Goal: Transaction & Acquisition: Purchase product/service

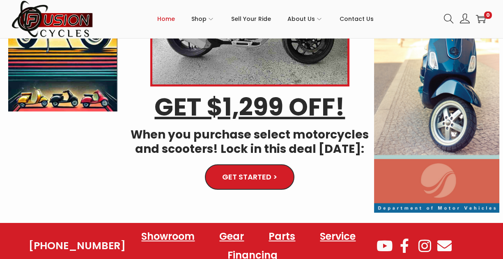
scroll to position [142, 0]
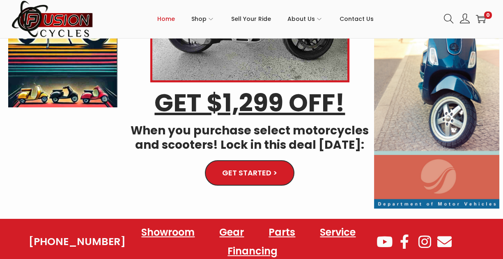
click at [282, 171] on link "GET STARTED >" at bounding box center [250, 172] width 88 height 25
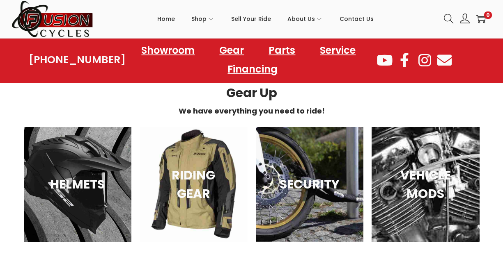
scroll to position [529, 0]
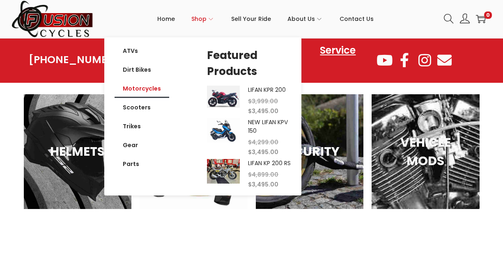
click at [147, 92] on link "Motorcycles" at bounding box center [142, 88] width 55 height 19
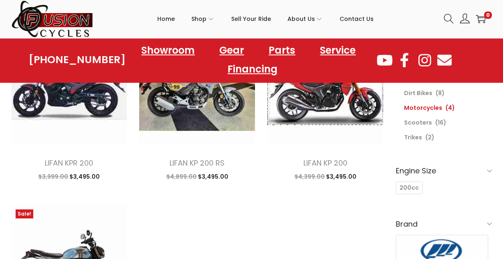
scroll to position [76, 0]
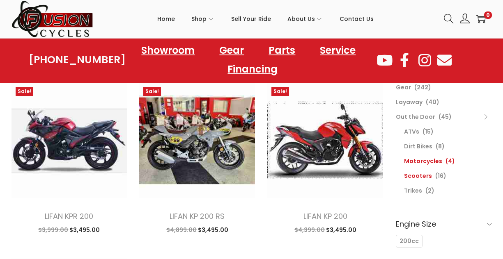
click at [421, 177] on link "Scooters" at bounding box center [418, 176] width 28 height 8
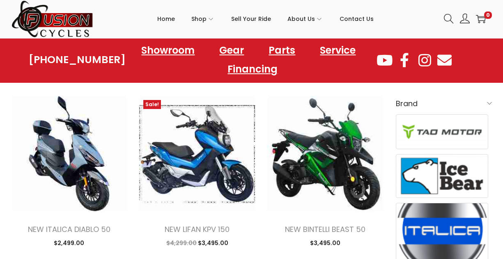
scroll to position [253, 0]
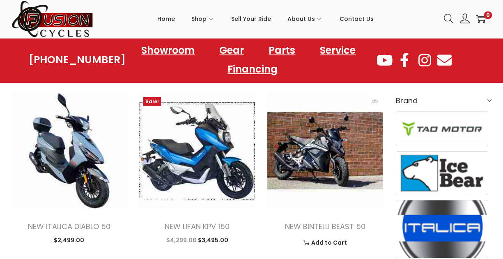
click at [353, 165] on img at bounding box center [325, 151] width 116 height 116
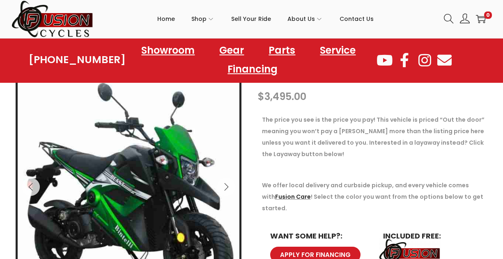
scroll to position [90, 0]
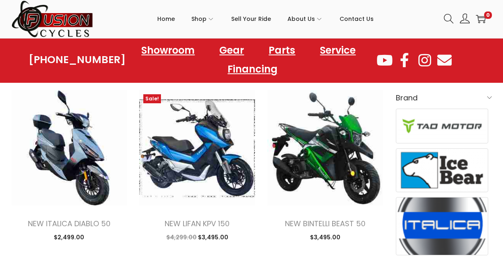
scroll to position [242, 0]
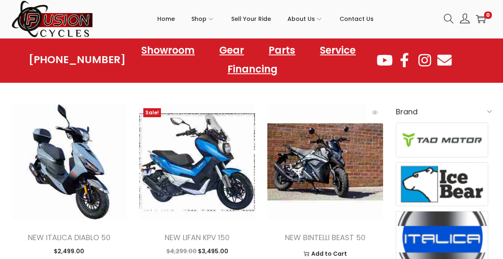
click at [364, 166] on img at bounding box center [325, 162] width 116 height 116
click at [350, 185] on img at bounding box center [325, 162] width 116 height 116
click at [347, 186] on img at bounding box center [325, 162] width 116 height 116
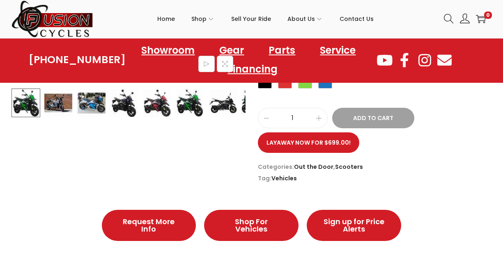
scroll to position [227, 0]
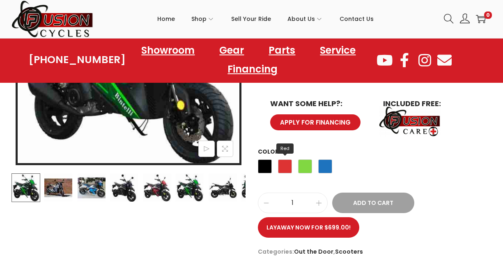
click at [284, 160] on span "Red" at bounding box center [285, 167] width 14 height 14
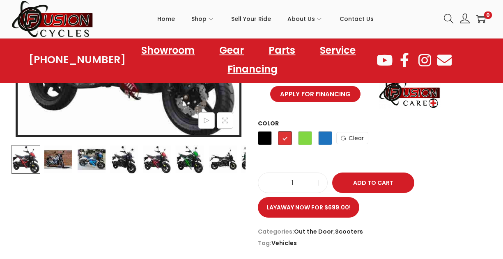
scroll to position [199, 0]
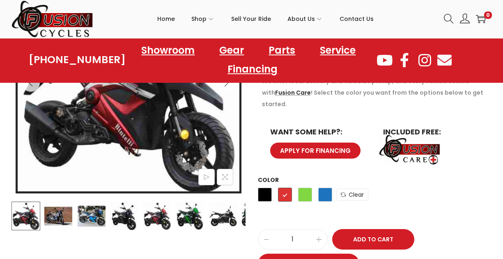
click at [323, 186] on div "Black Red Green Blue" at bounding box center [295, 197] width 74 height 22
click at [323, 188] on span "Blue" at bounding box center [325, 195] width 14 height 14
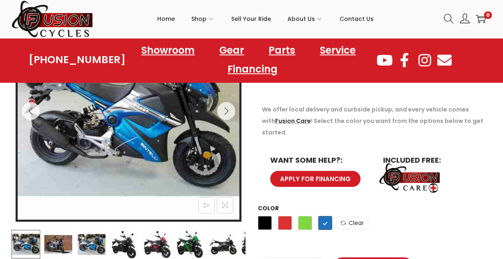
scroll to position [227, 0]
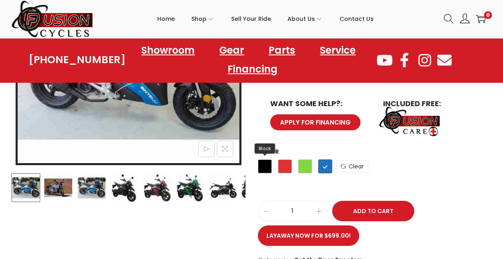
click at [267, 160] on span "Black" at bounding box center [265, 167] width 14 height 14
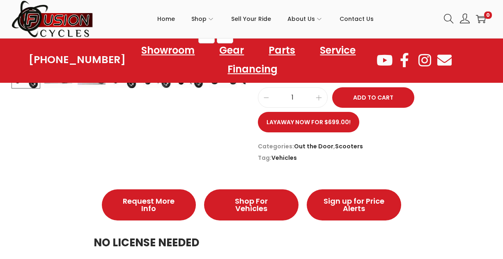
scroll to position [284, 0]
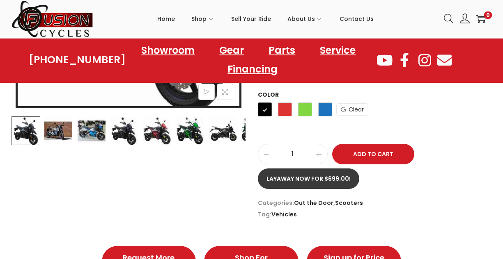
click at [312, 170] on link "Layaway now for $699.00!" at bounding box center [308, 179] width 101 height 21
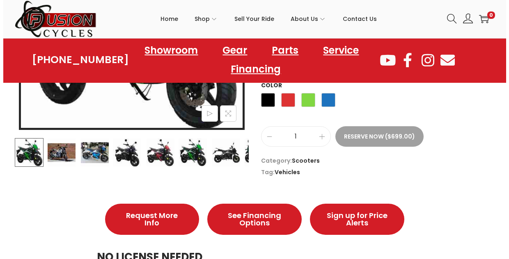
scroll to position [238, 0]
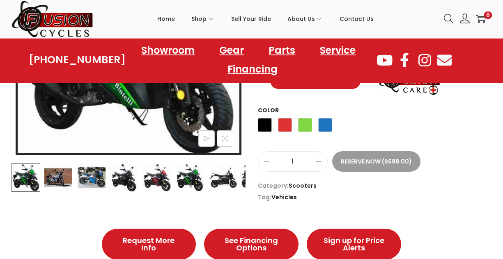
click at [361, 160] on button "Reserve Now ($699.00)" at bounding box center [376, 161] width 88 height 21
click at [268, 126] on span "Black" at bounding box center [265, 125] width 14 height 14
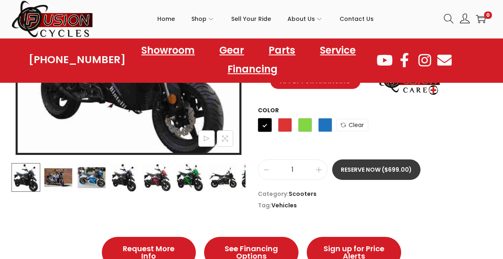
click at [353, 165] on button "Reserve Now ($699.00)" at bounding box center [376, 170] width 88 height 21
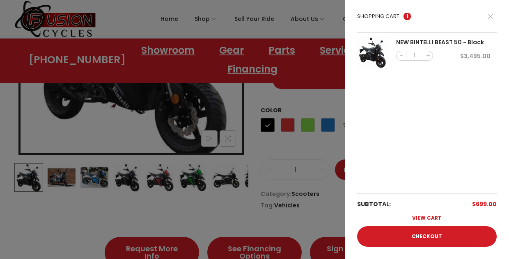
click at [399, 226] on link "View cart" at bounding box center [427, 218] width 140 height 16
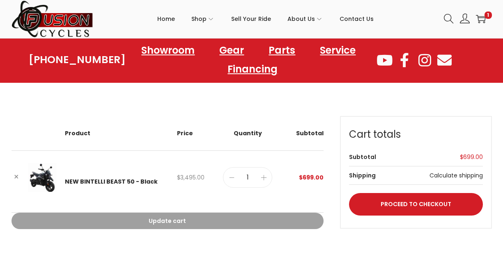
scroll to position [20, 0]
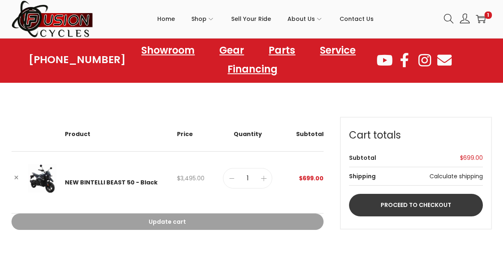
click at [395, 203] on link "Proceed to checkout" at bounding box center [416, 205] width 134 height 23
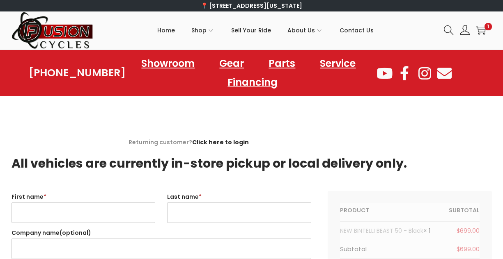
select select "VA"
type input "bidge"
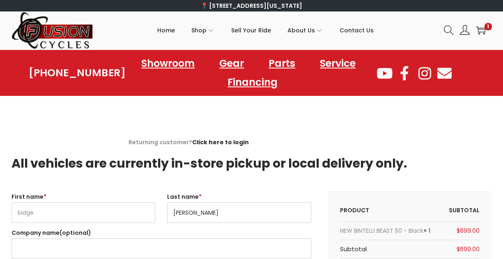
type input "[PERSON_NAME]"
type input "U"
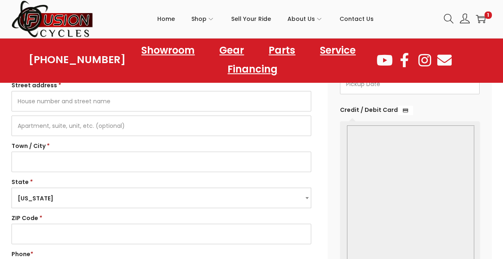
scroll to position [223, 0]
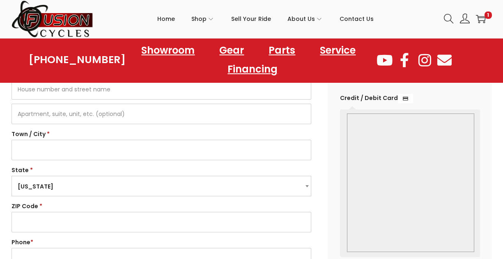
type input "UNDEFEATED HOMES"
type input "[US_STATE][GEOGRAPHIC_DATA]"
type input "23452"
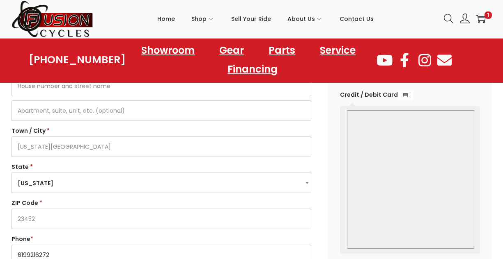
type input "6199216272"
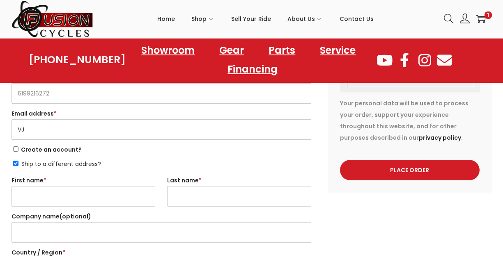
type input "V"
type input "[EMAIL_ADDRESS][DOMAIN_NAME]"
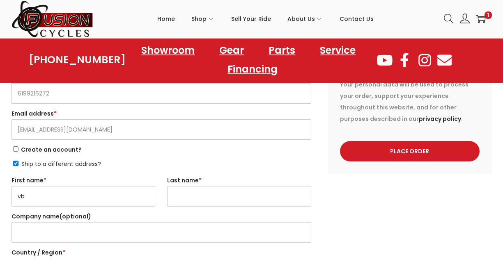
type input "v"
type input "Bridge"
type input "c"
type input "[PERSON_NAME]"
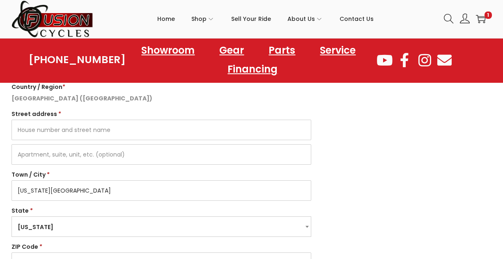
type input "[US_STATE][GEOGRAPHIC_DATA]"
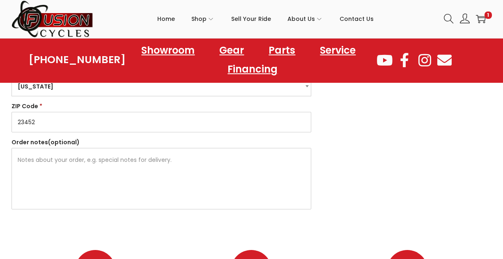
scroll to position [703, 0]
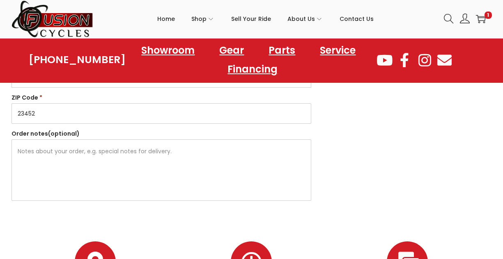
type input "23452"
click at [231, 164] on textarea "Order notes (optional)" at bounding box center [161, 171] width 300 height 62
type textarea "I"
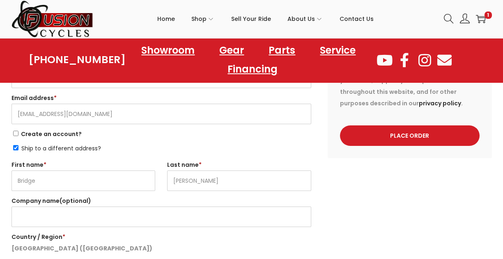
scroll to position [400, 0]
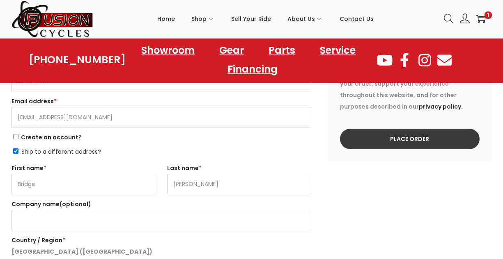
click at [390, 144] on button "Place order" at bounding box center [410, 139] width 140 height 21
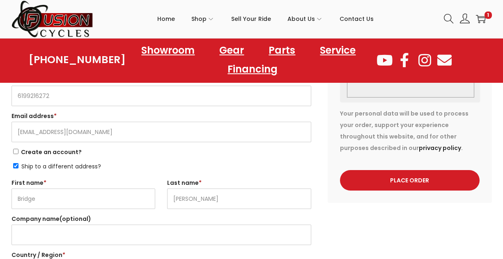
scroll to position [275, 0]
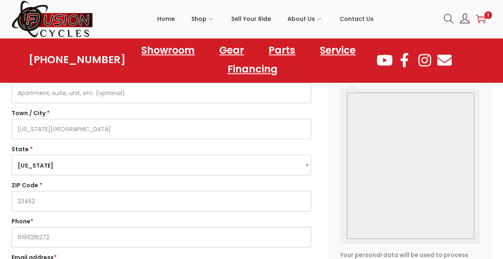
click at [479, 16] on icon "image/svg+xml" at bounding box center [481, 19] width 10 height 10
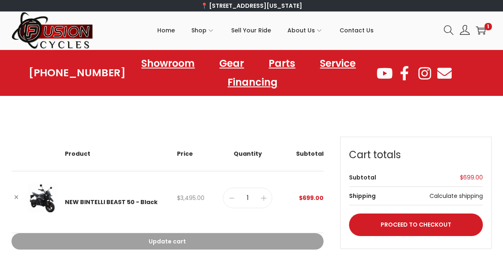
click at [278, 5] on link "📍 [STREET_ADDRESS][US_STATE]" at bounding box center [251, 6] width 101 height 8
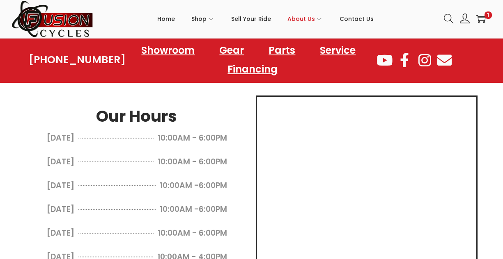
click at [487, 23] on div "Login / Register image/svg+xml 1" at bounding box center [465, 18] width 54 height 17
click at [481, 18] on icon "image/svg+xml" at bounding box center [481, 19] width 10 height 10
